Goal: Task Accomplishment & Management: Complete application form

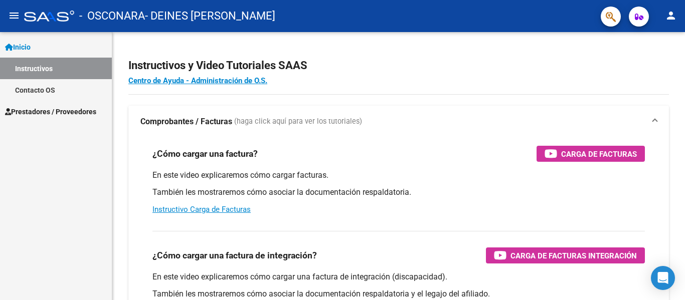
click at [39, 45] on link "Inicio" at bounding box center [56, 47] width 112 height 22
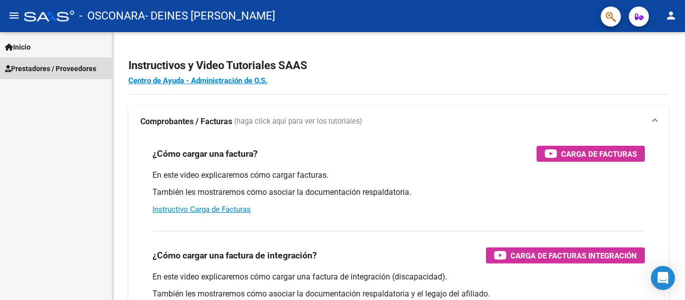
click at [64, 68] on span "Prestadores / Proveedores" at bounding box center [50, 68] width 91 height 11
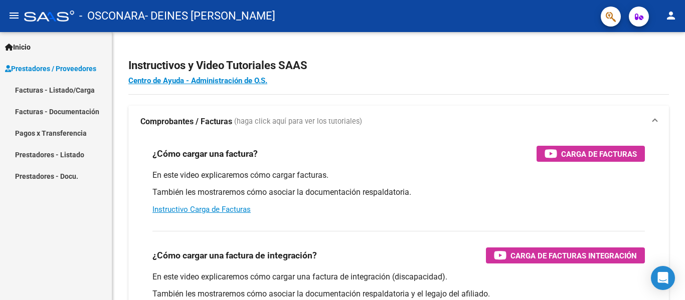
click at [81, 134] on link "Pagos x Transferencia" at bounding box center [56, 133] width 112 height 22
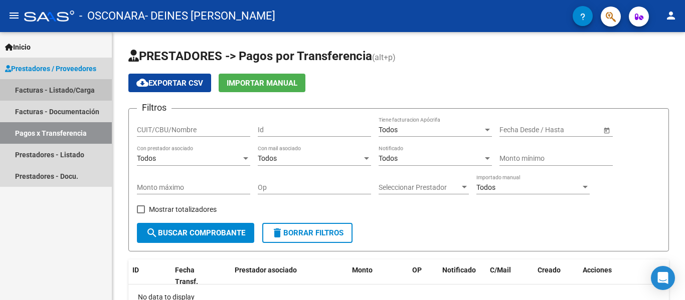
drag, startPoint x: 73, startPoint y: 90, endPoint x: 80, endPoint y: 91, distance: 7.6
click at [73, 90] on link "Facturas - Listado/Carga" at bounding box center [56, 90] width 112 height 22
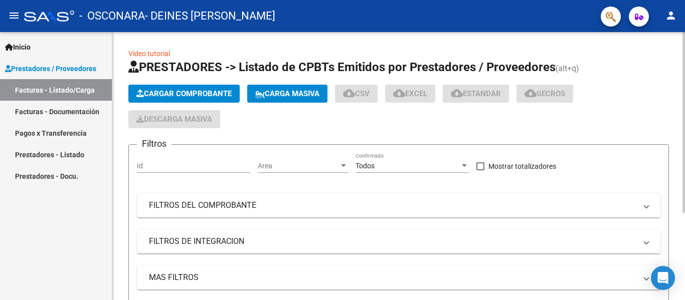
click at [172, 91] on span "Cargar Comprobante" at bounding box center [183, 93] width 95 height 9
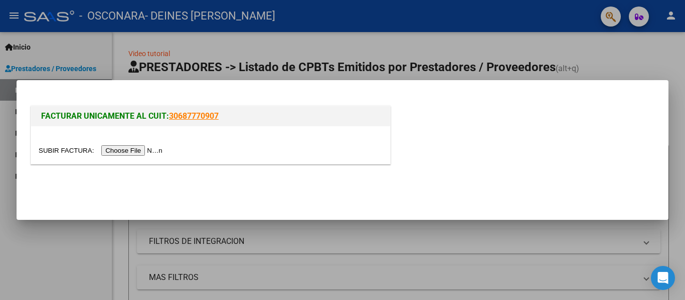
click at [113, 149] on input "file" at bounding box center [102, 150] width 127 height 11
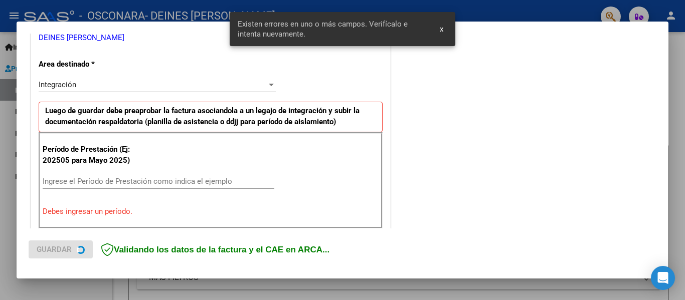
scroll to position [233, 0]
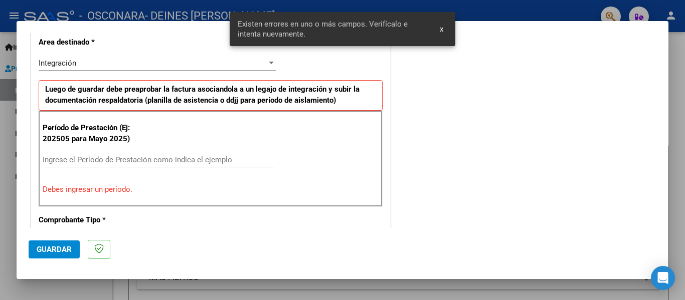
click at [75, 162] on input "Ingrese el Período de Prestación como indica el ejemplo" at bounding box center [159, 159] width 232 height 9
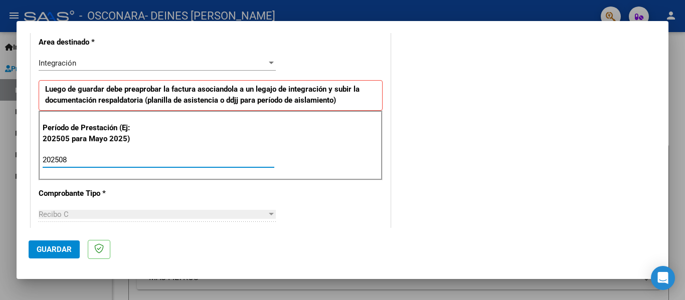
type input "202508"
click at [51, 250] on span "Guardar" at bounding box center [54, 249] width 35 height 9
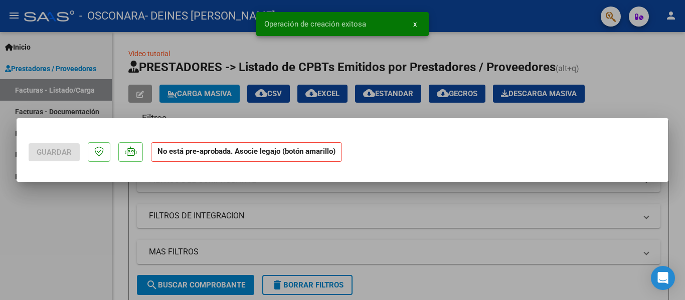
scroll to position [0, 0]
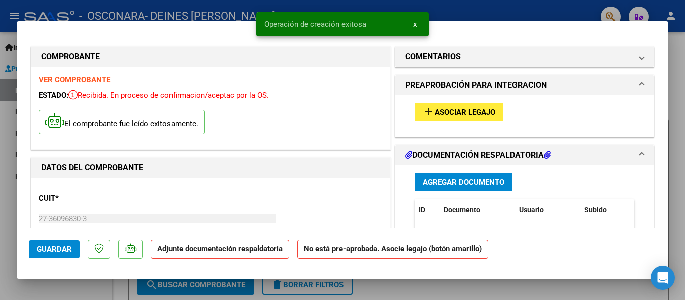
click at [479, 113] on span "Asociar Legajo" at bounding box center [465, 112] width 61 height 9
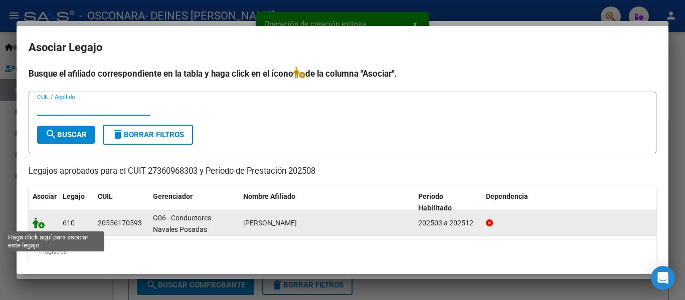
click at [42, 224] on icon at bounding box center [39, 223] width 12 height 11
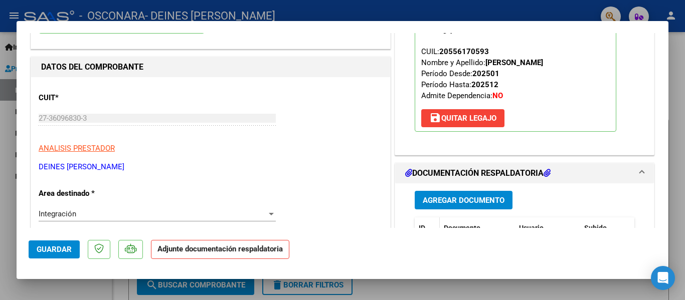
scroll to position [150, 0]
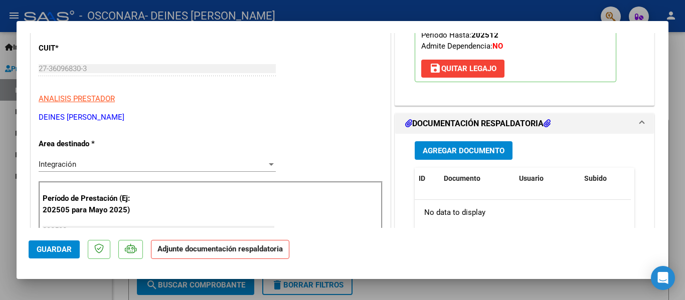
click at [432, 148] on span "Agregar Documento" at bounding box center [464, 150] width 82 height 9
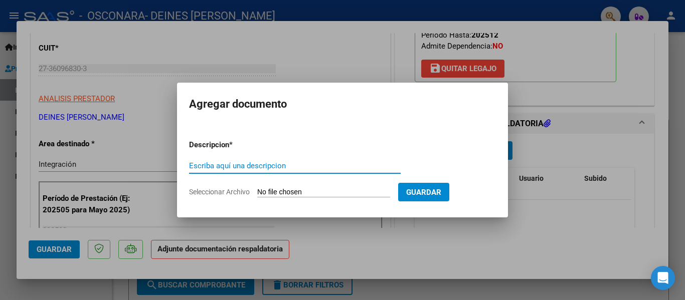
click at [227, 193] on span "Seleccionar Archivo" at bounding box center [219, 192] width 61 height 8
click at [257, 193] on input "Seleccionar Archivo" at bounding box center [323, 193] width 133 height 10
type input "C:\fakepath\planilla de asistencia agosto [PERSON_NAME] .pdf"
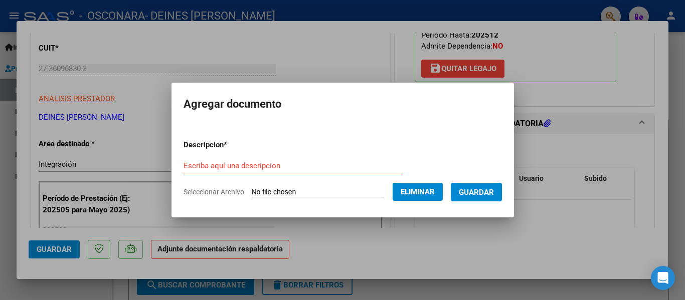
click at [290, 167] on input "Escriba aquí una descripcion" at bounding box center [293, 165] width 220 height 9
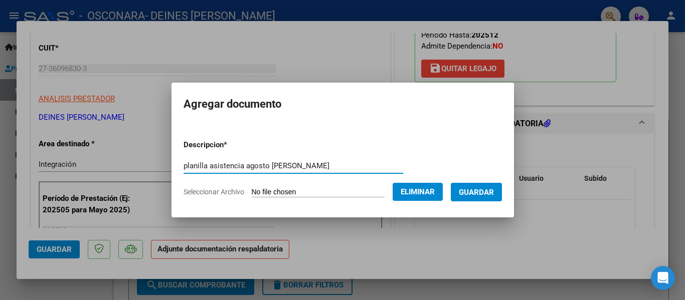
type input "planilla asistencia agosto [PERSON_NAME]"
click at [478, 193] on span "Guardar" at bounding box center [476, 192] width 35 height 9
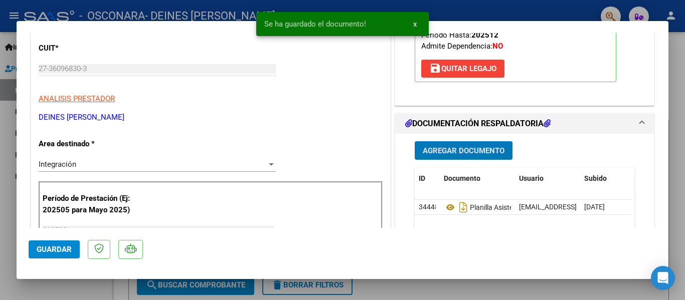
click at [461, 149] on span "Agregar Documento" at bounding box center [464, 150] width 82 height 9
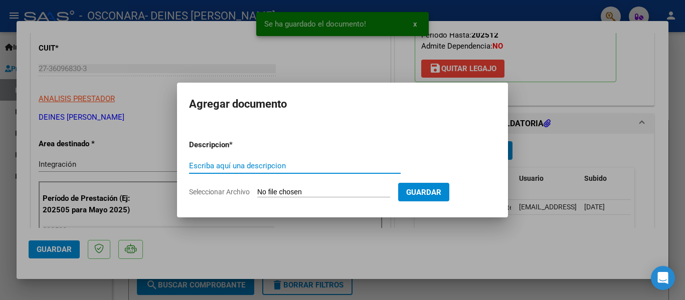
click at [227, 195] on span "Seleccionar Archivo" at bounding box center [219, 192] width 61 height 8
click at [257, 195] on input "Seleccionar Archivo" at bounding box center [323, 193] width 133 height 10
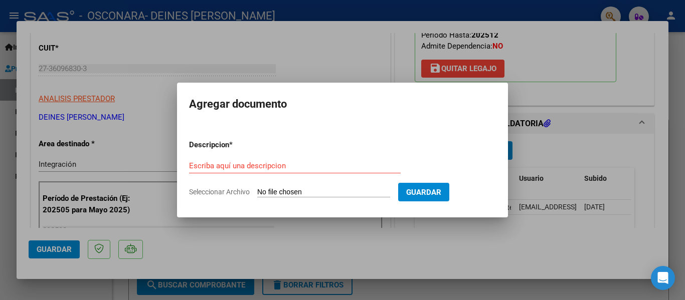
type input "C:\fakepath\informe mesnual [PERSON_NAME].pdf"
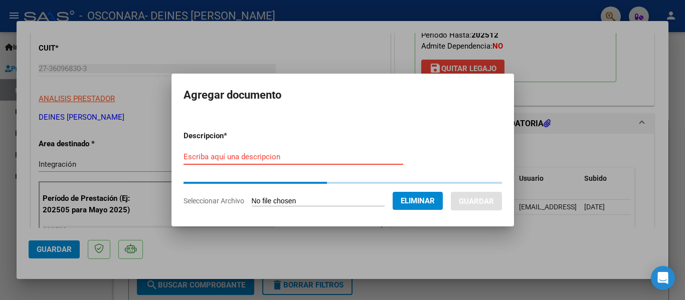
click at [265, 156] on input "Escriba aquí una descripcion" at bounding box center [293, 156] width 220 height 9
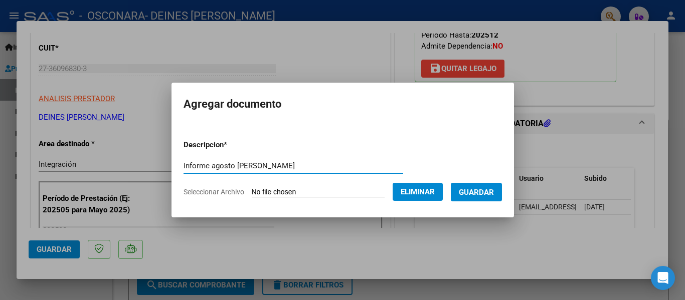
type input "informe agosto [PERSON_NAME]"
click at [489, 194] on span "Guardar" at bounding box center [476, 192] width 35 height 9
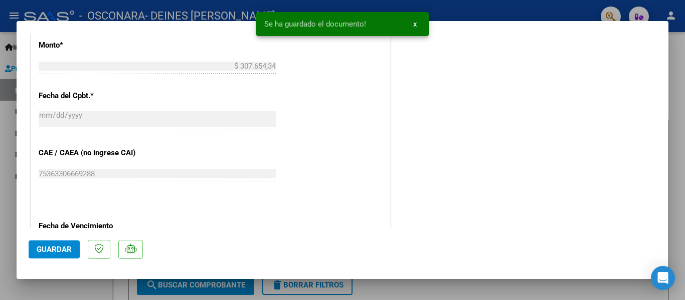
scroll to position [652, 0]
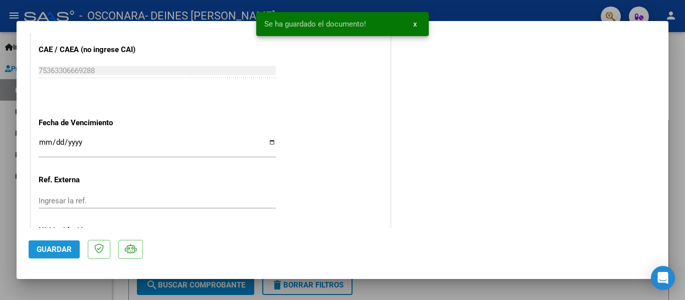
drag, startPoint x: 60, startPoint y: 250, endPoint x: 99, endPoint y: 201, distance: 63.2
click at [62, 250] on span "Guardar" at bounding box center [54, 249] width 35 height 9
drag, startPoint x: 682, startPoint y: 37, endPoint x: 667, endPoint y: 84, distance: 49.0
click at [682, 38] on div at bounding box center [342, 150] width 685 height 300
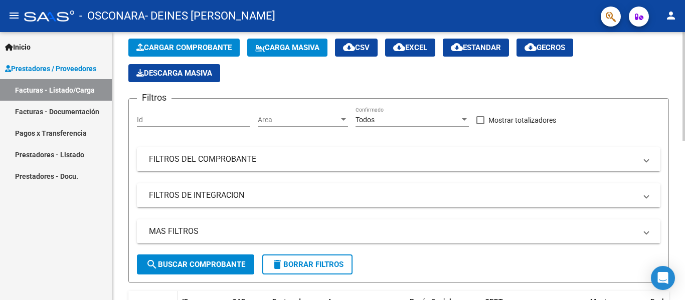
scroll to position [50, 0]
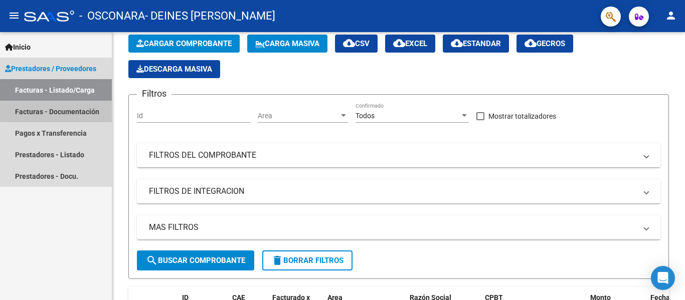
click at [89, 110] on link "Facturas - Documentación" at bounding box center [56, 112] width 112 height 22
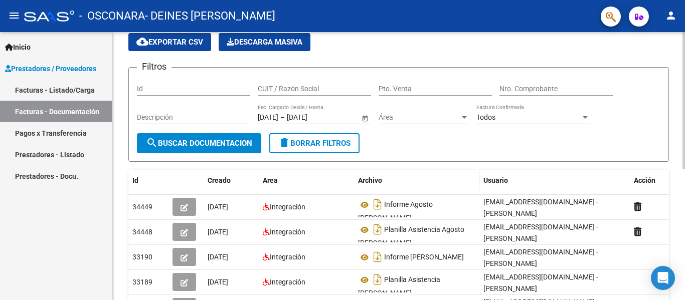
scroll to position [100, 0]
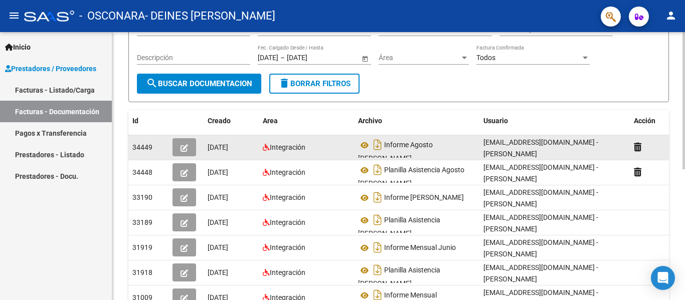
click at [181, 148] on icon "button" at bounding box center [184, 148] width 8 height 8
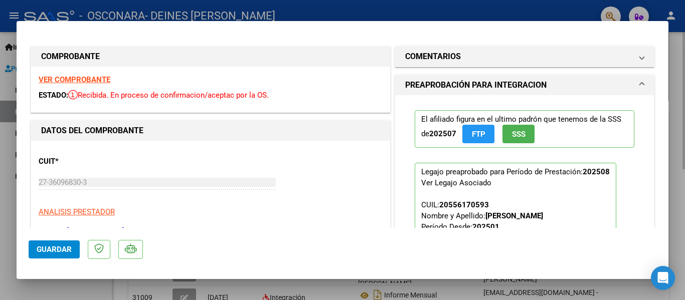
click at [684, 142] on div at bounding box center [342, 150] width 685 height 300
type input "$ 0,00"
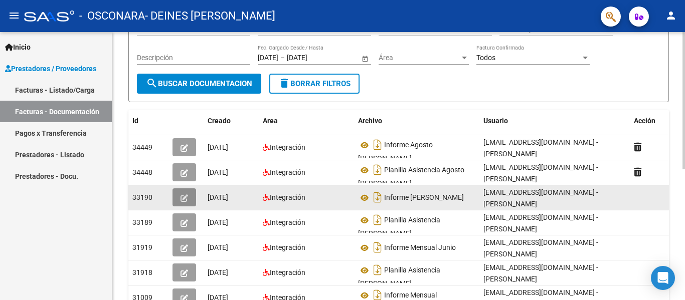
click at [180, 197] on icon "button" at bounding box center [184, 199] width 8 height 8
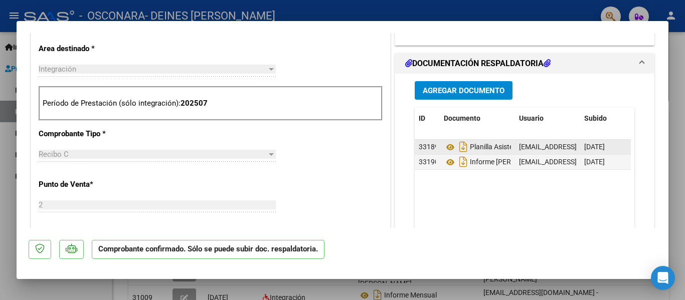
scroll to position [351, 0]
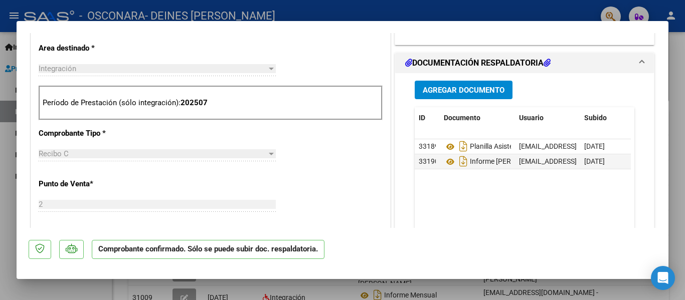
click at [684, 191] on div at bounding box center [342, 150] width 685 height 300
type input "$ 0,00"
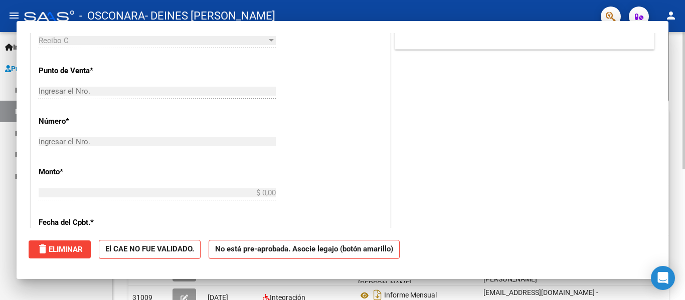
scroll to position [0, 0]
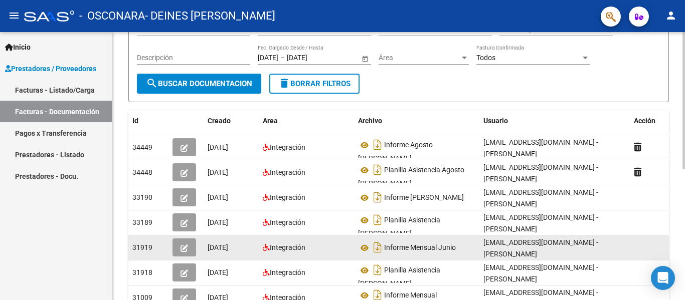
click at [185, 251] on icon "button" at bounding box center [184, 249] width 8 height 8
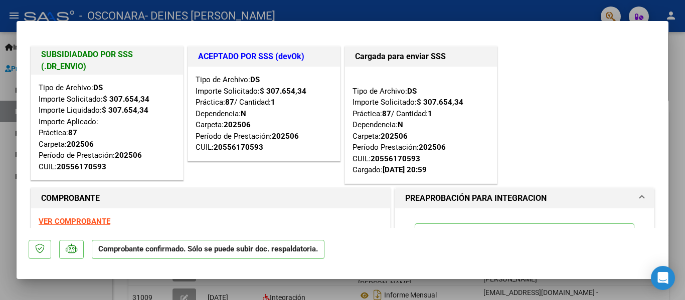
click at [680, 164] on div at bounding box center [342, 150] width 685 height 300
type input "$ 0,00"
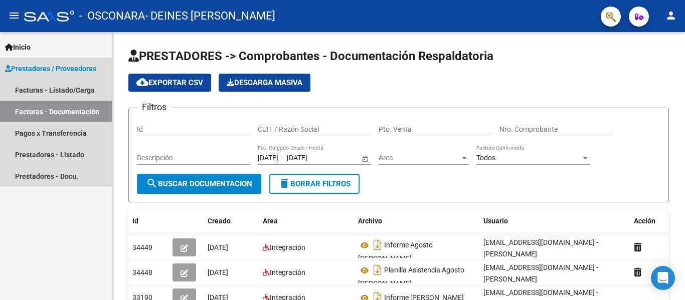
click at [57, 110] on link "Facturas - Documentación" at bounding box center [56, 112] width 112 height 22
click at [74, 89] on link "Facturas - Listado/Carga" at bounding box center [56, 90] width 112 height 22
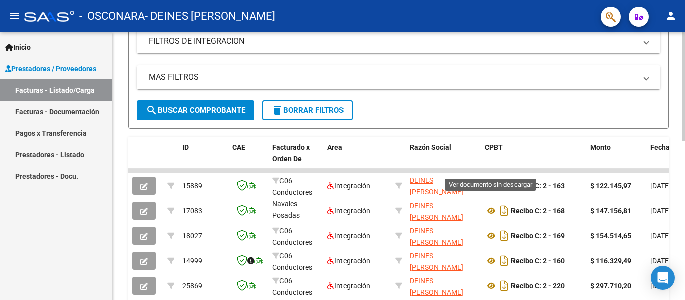
scroll to position [393, 0]
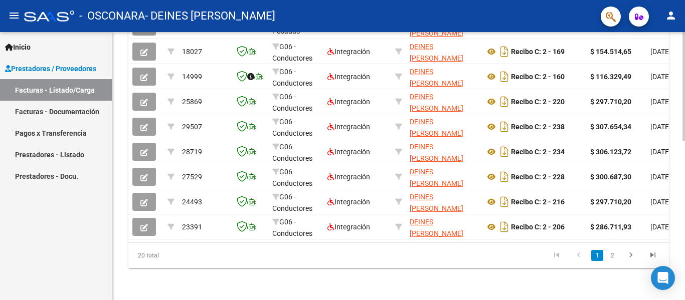
click at [629, 257] on icon "go to next page" at bounding box center [630, 257] width 13 height 12
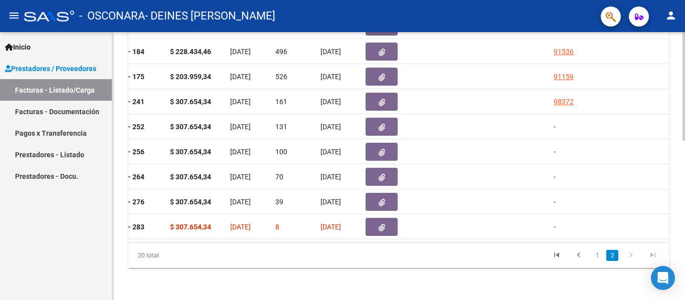
scroll to position [0, 0]
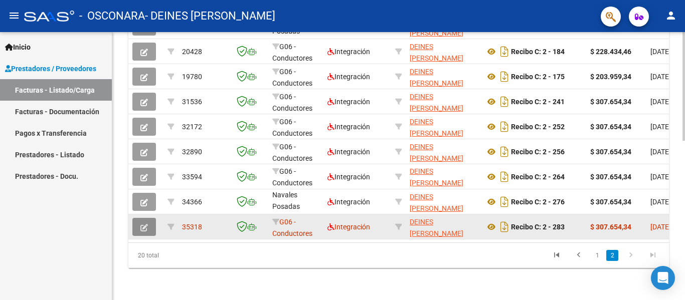
click at [145, 224] on icon "button" at bounding box center [144, 228] width 8 height 8
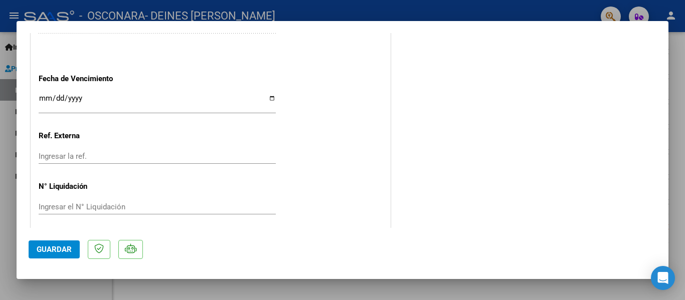
scroll to position [665, 0]
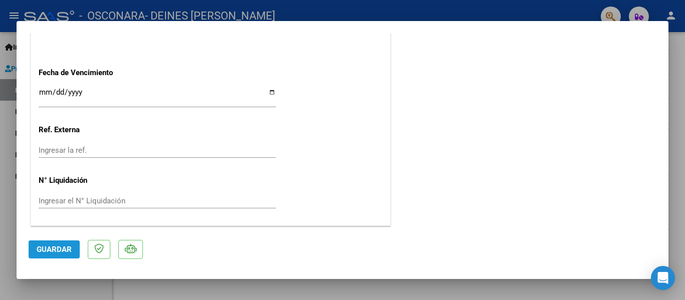
drag, startPoint x: 62, startPoint y: 247, endPoint x: 68, endPoint y: 245, distance: 6.1
click at [62, 247] on span "Guardar" at bounding box center [54, 249] width 35 height 9
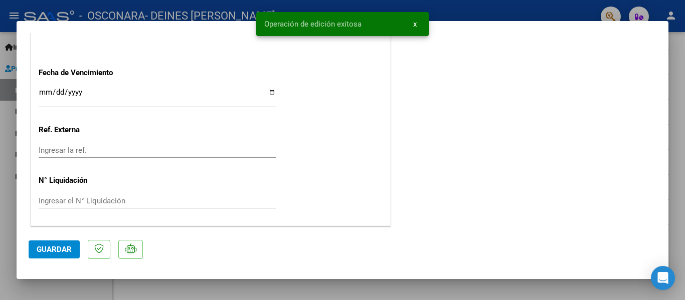
click at [684, 107] on div at bounding box center [342, 150] width 685 height 300
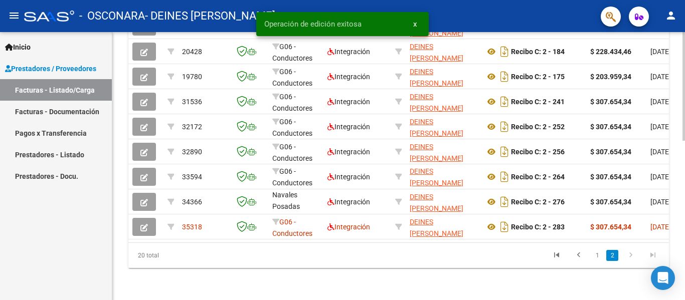
scroll to position [393, 0]
drag, startPoint x: 251, startPoint y: 234, endPoint x: 258, endPoint y: 235, distance: 6.6
click at [284, 235] on datatable-body "22302 G06 - Conductores Navales Posadas Integración DEINES [PERSON_NAME] 273609…" at bounding box center [398, 113] width 540 height 258
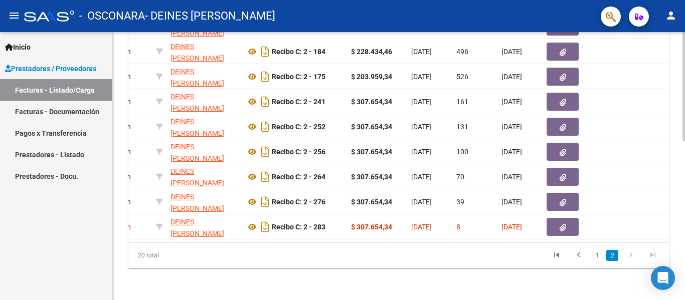
scroll to position [0, 0]
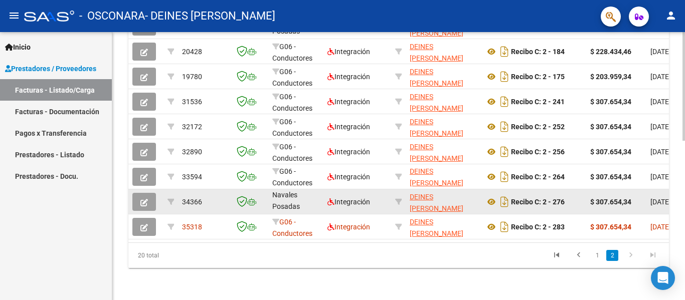
click at [141, 199] on icon "button" at bounding box center [144, 203] width 8 height 8
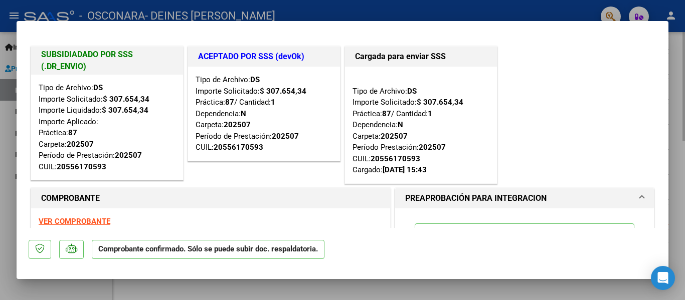
click at [681, 102] on div at bounding box center [342, 150] width 685 height 300
type input "$ 0,00"
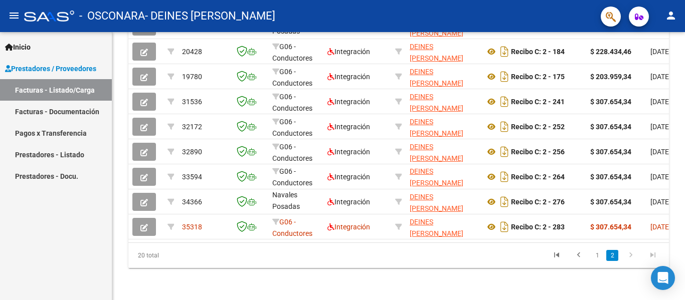
scroll to position [393, 0]
